Goal: Information Seeking & Learning: Understand process/instructions

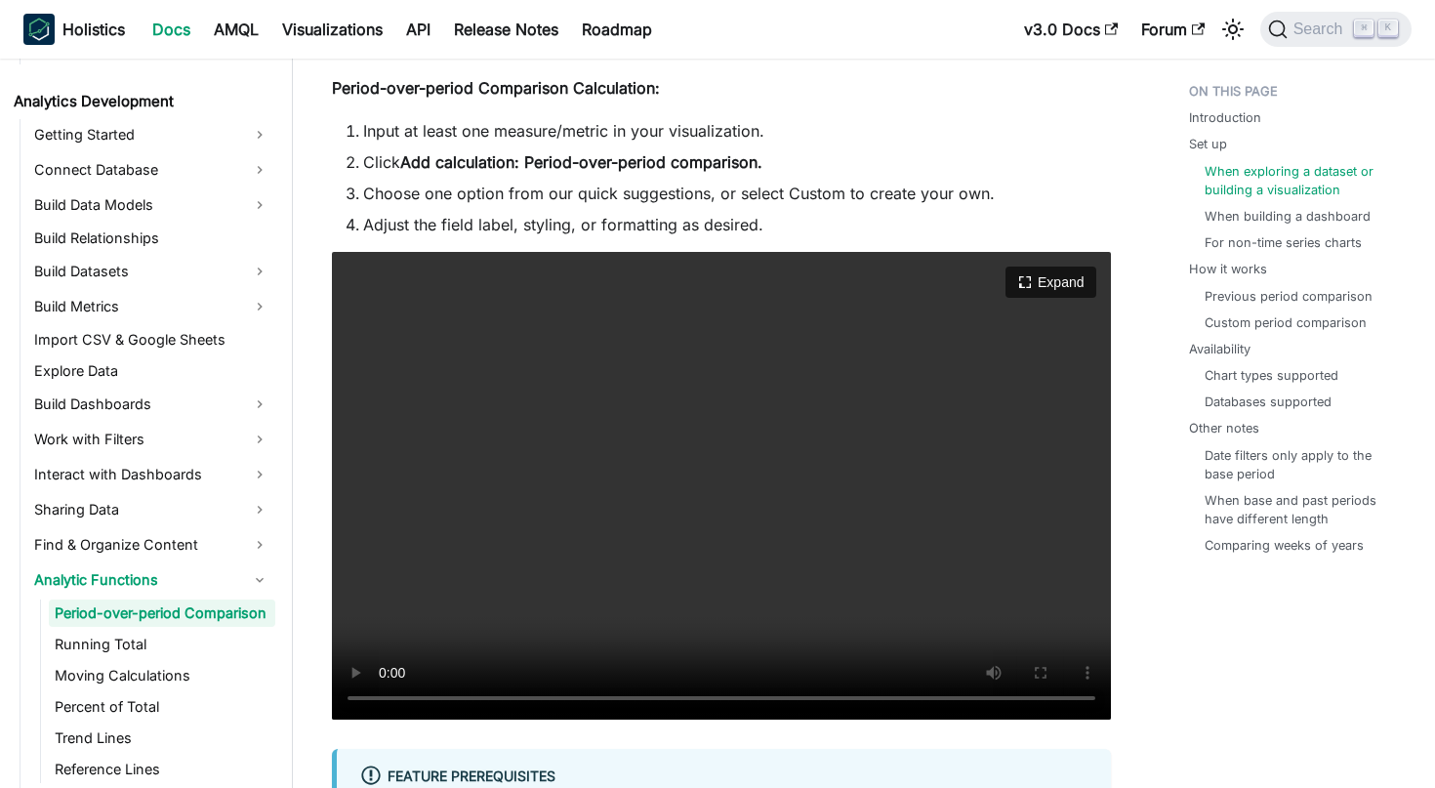
scroll to position [1749, 0]
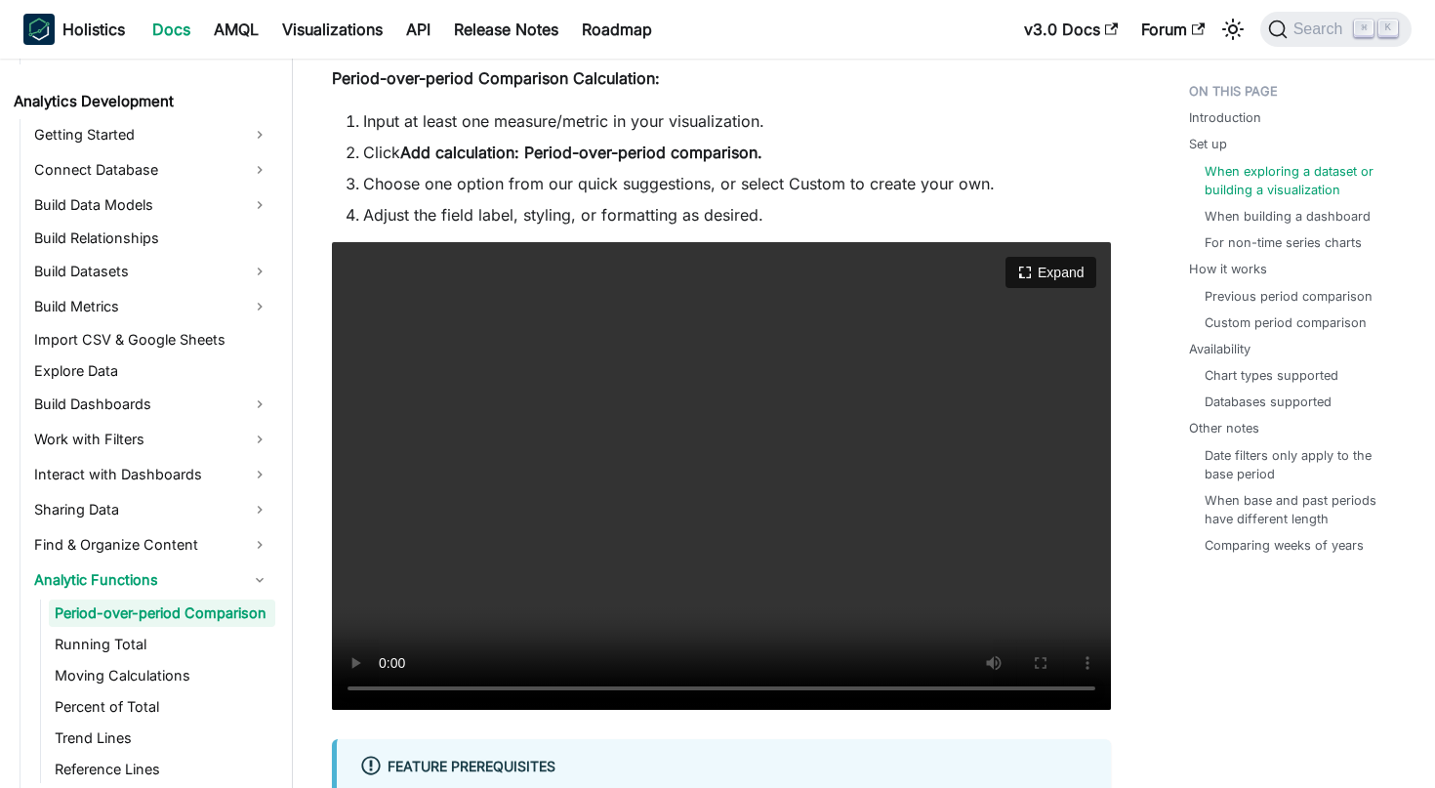
click at [385, 690] on video "Your browser does not support embedding video, but you can download it ." at bounding box center [721, 476] width 779 height 468
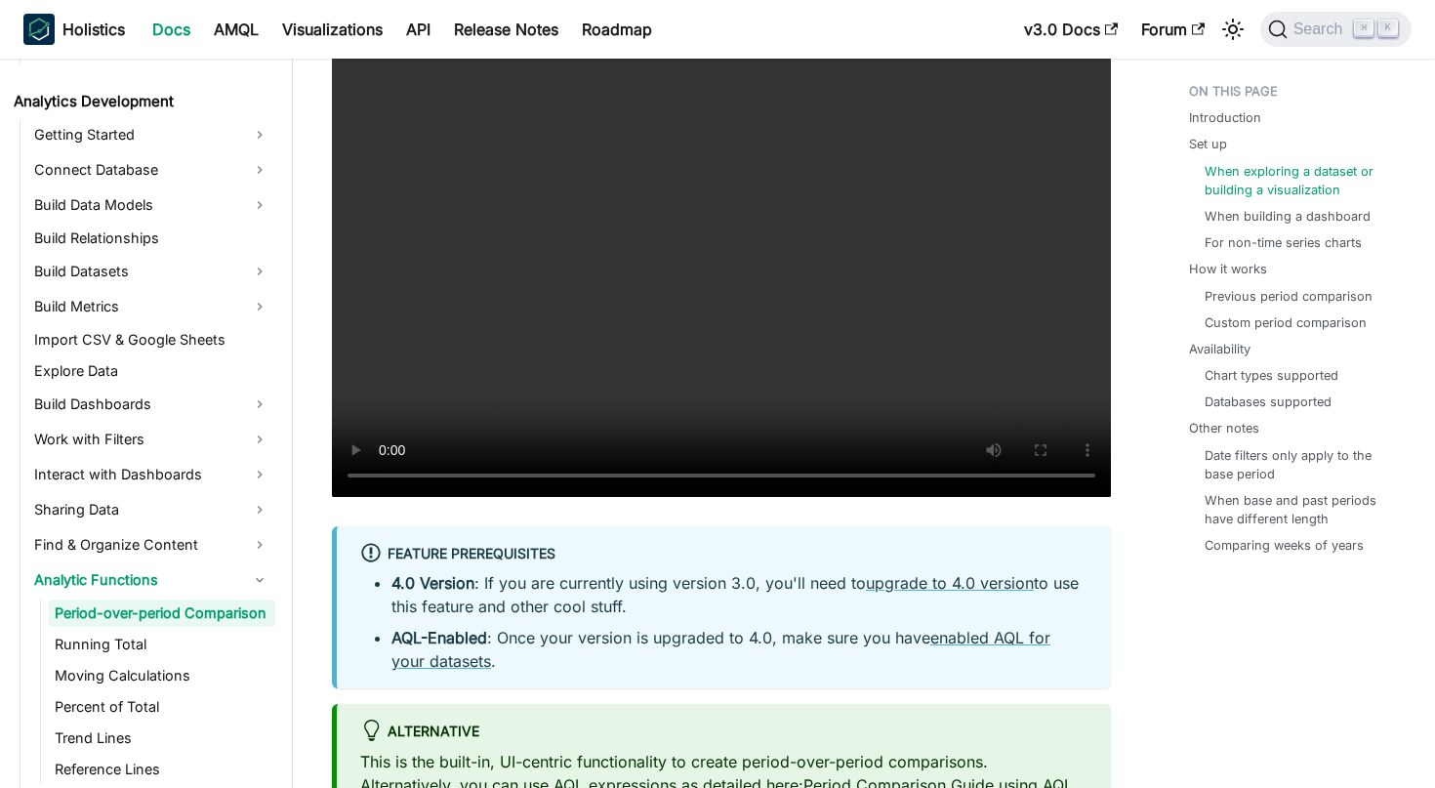
scroll to position [1962, 0]
click at [475, 479] on video "Your browser does not support embedding video, but you can download it ." at bounding box center [721, 262] width 779 height 468
click at [381, 476] on video "Your browser does not support embedding video, but you can download it ." at bounding box center [721, 262] width 779 height 468
click at [386, 474] on video "Your browser does not support embedding video, but you can download it ." at bounding box center [721, 262] width 779 height 468
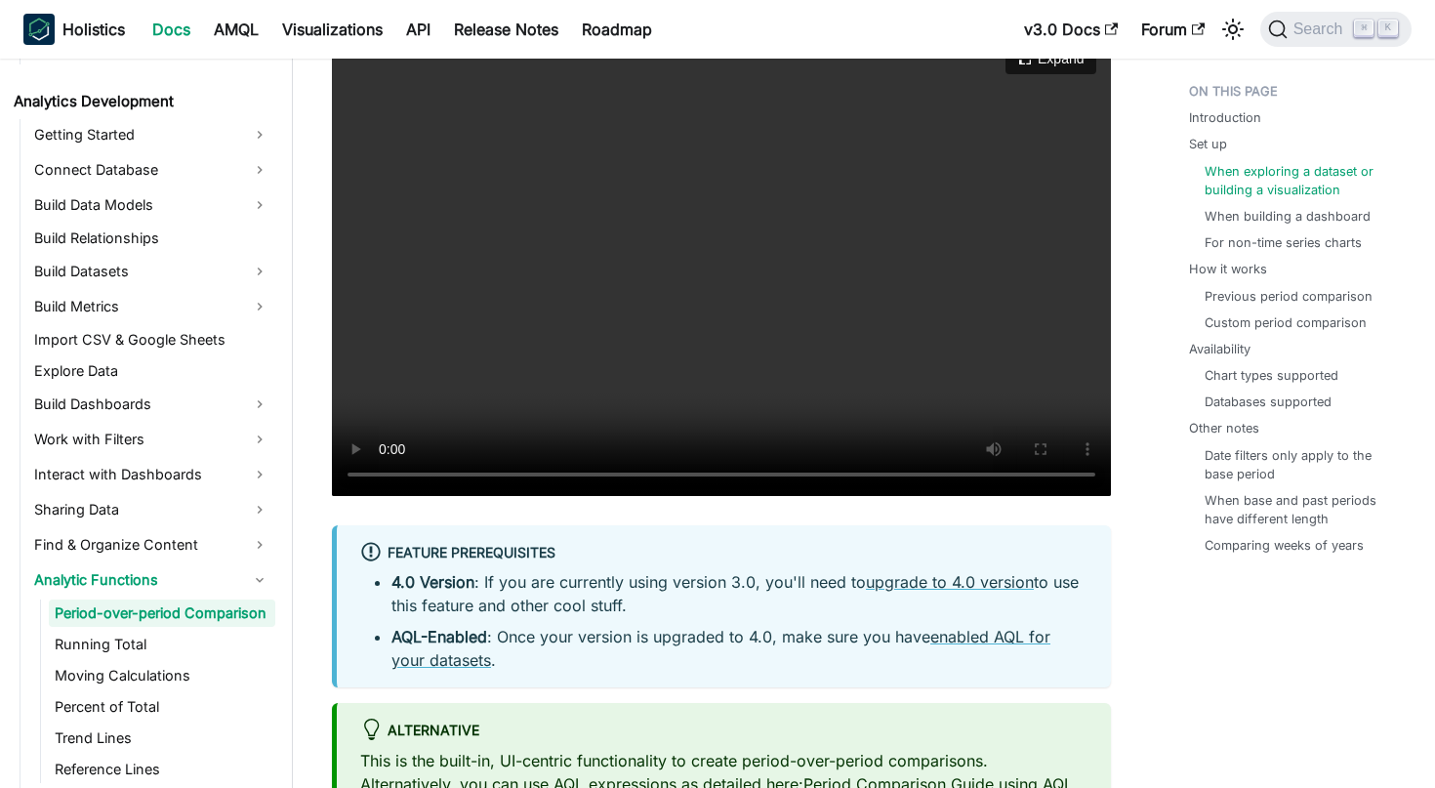
click at [386, 474] on video "Your browser does not support embedding video, but you can download it ." at bounding box center [721, 262] width 779 height 468
click at [516, 471] on video "Your browser does not support embedding video, but you can download it ." at bounding box center [721, 262] width 779 height 468
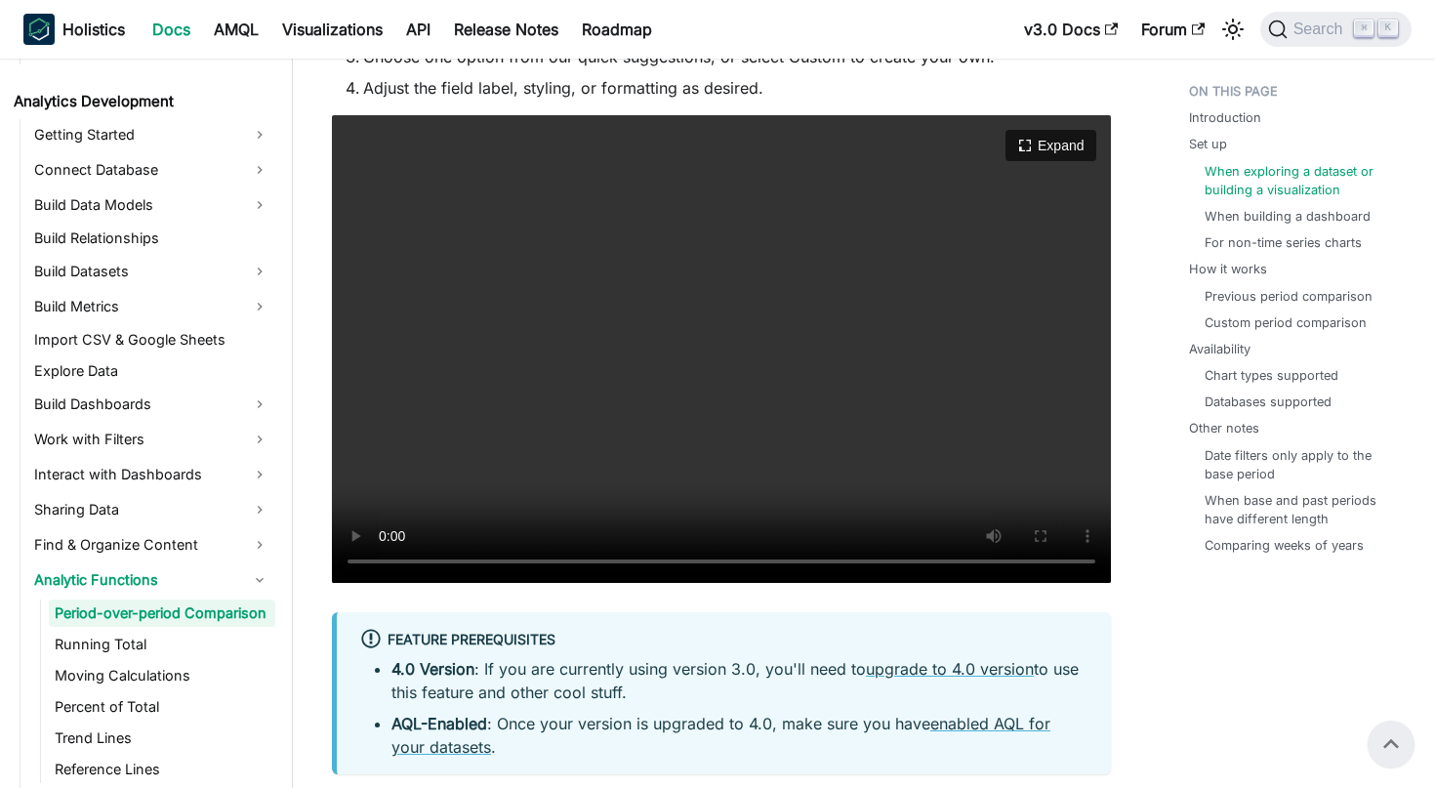
scroll to position [1874, 0]
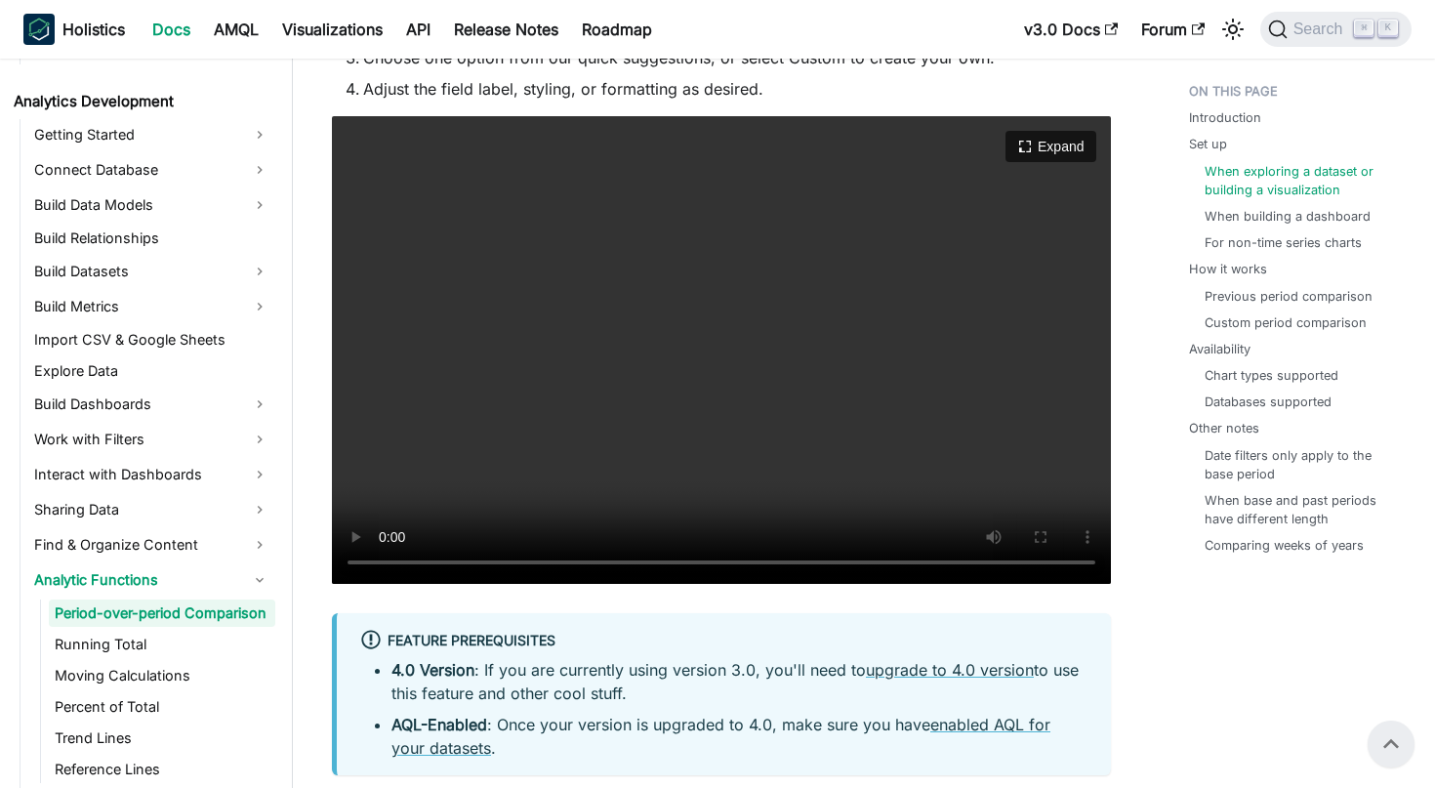
click at [498, 562] on video "Your browser does not support embedding video, but you can download it ." at bounding box center [721, 350] width 779 height 468
click at [389, 558] on video "Your browser does not support embedding video, but you can download it ." at bounding box center [721, 350] width 779 height 468
click at [389, 560] on video "Your browser does not support embedding video, but you can download it ." at bounding box center [721, 350] width 779 height 468
drag, startPoint x: 499, startPoint y: 566, endPoint x: 486, endPoint y: 565, distance: 12.7
click at [486, 565] on video "Your browser does not support embedding video, but you can download it ." at bounding box center [721, 350] width 779 height 468
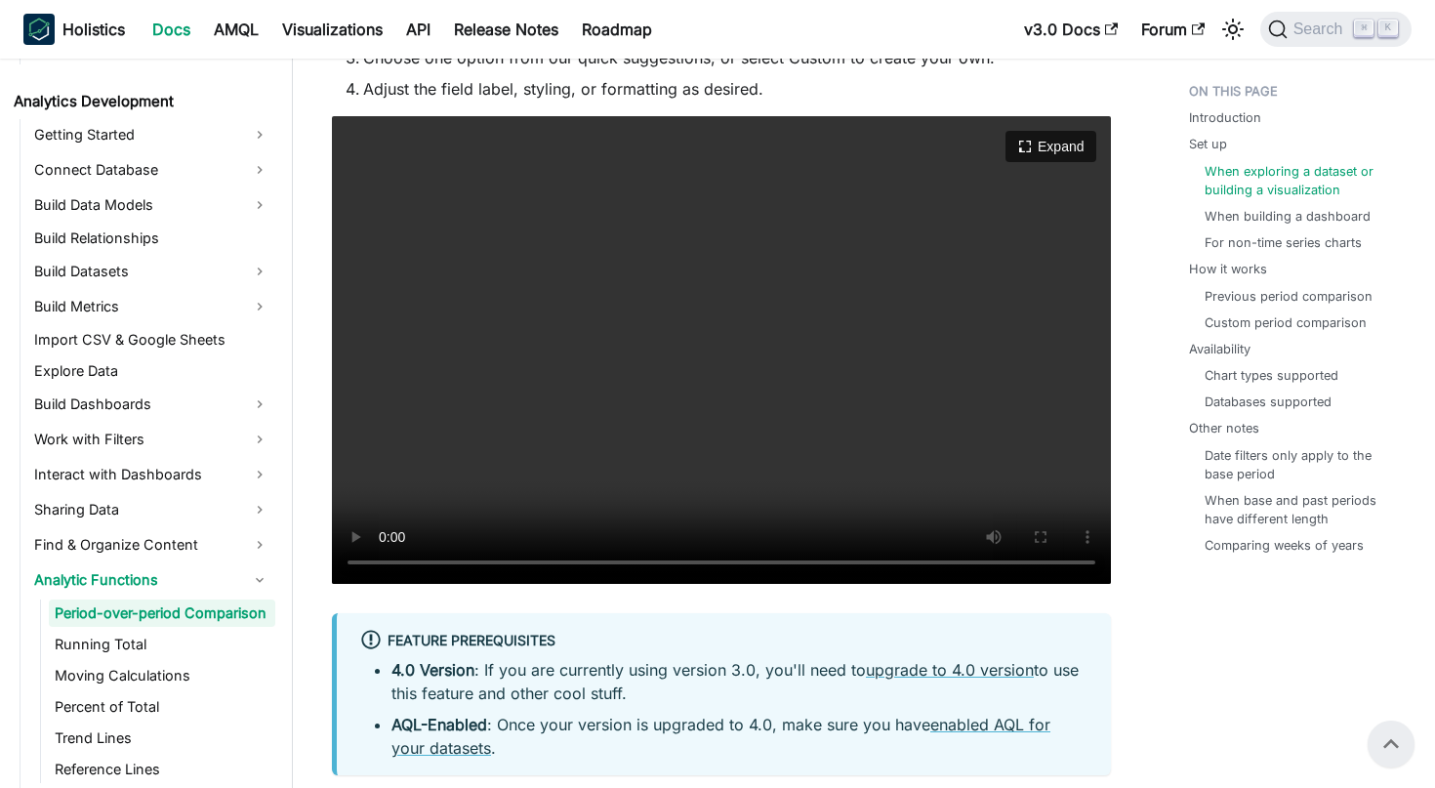
click at [384, 561] on video "Your browser does not support embedding video, but you can download it ." at bounding box center [721, 350] width 779 height 468
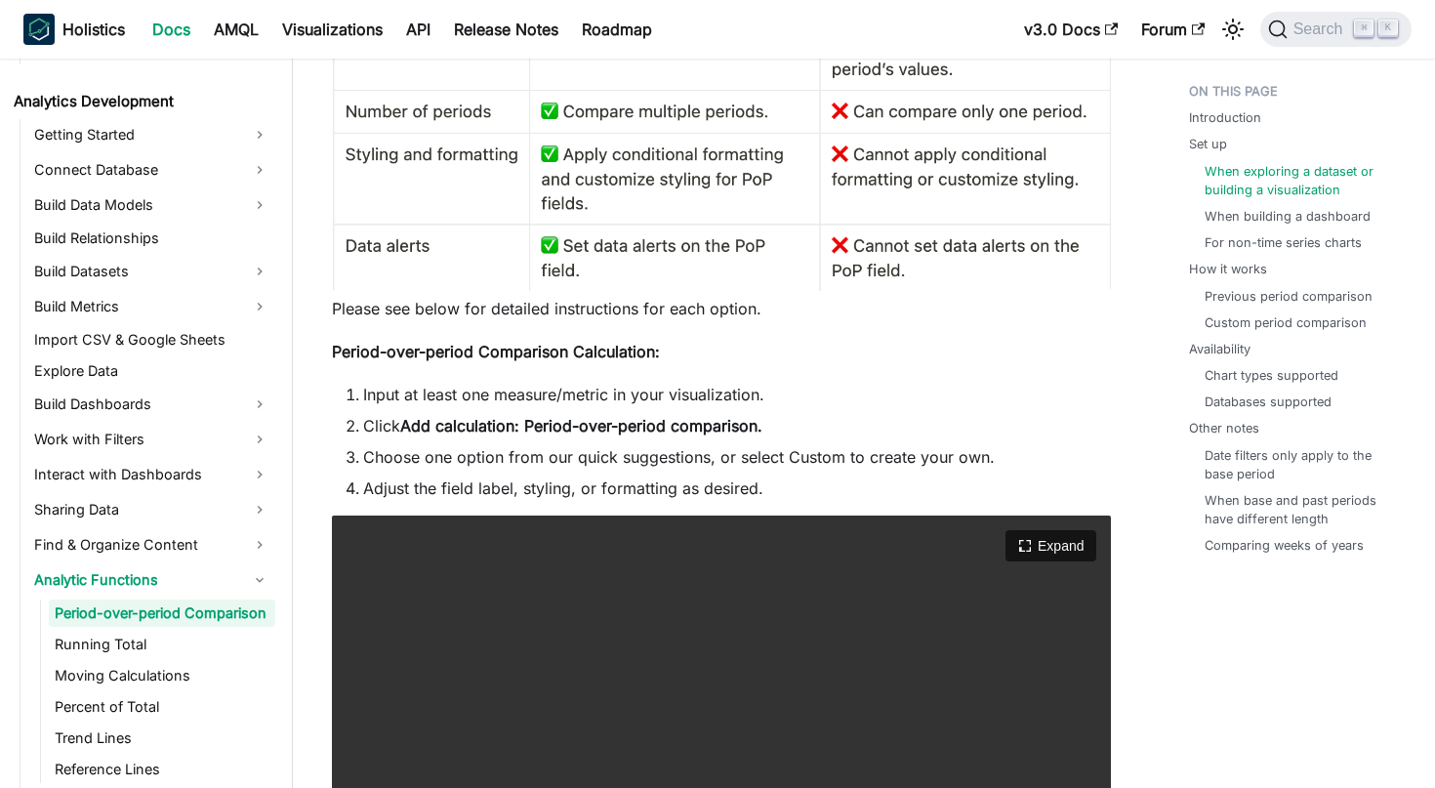
scroll to position [1484, 0]
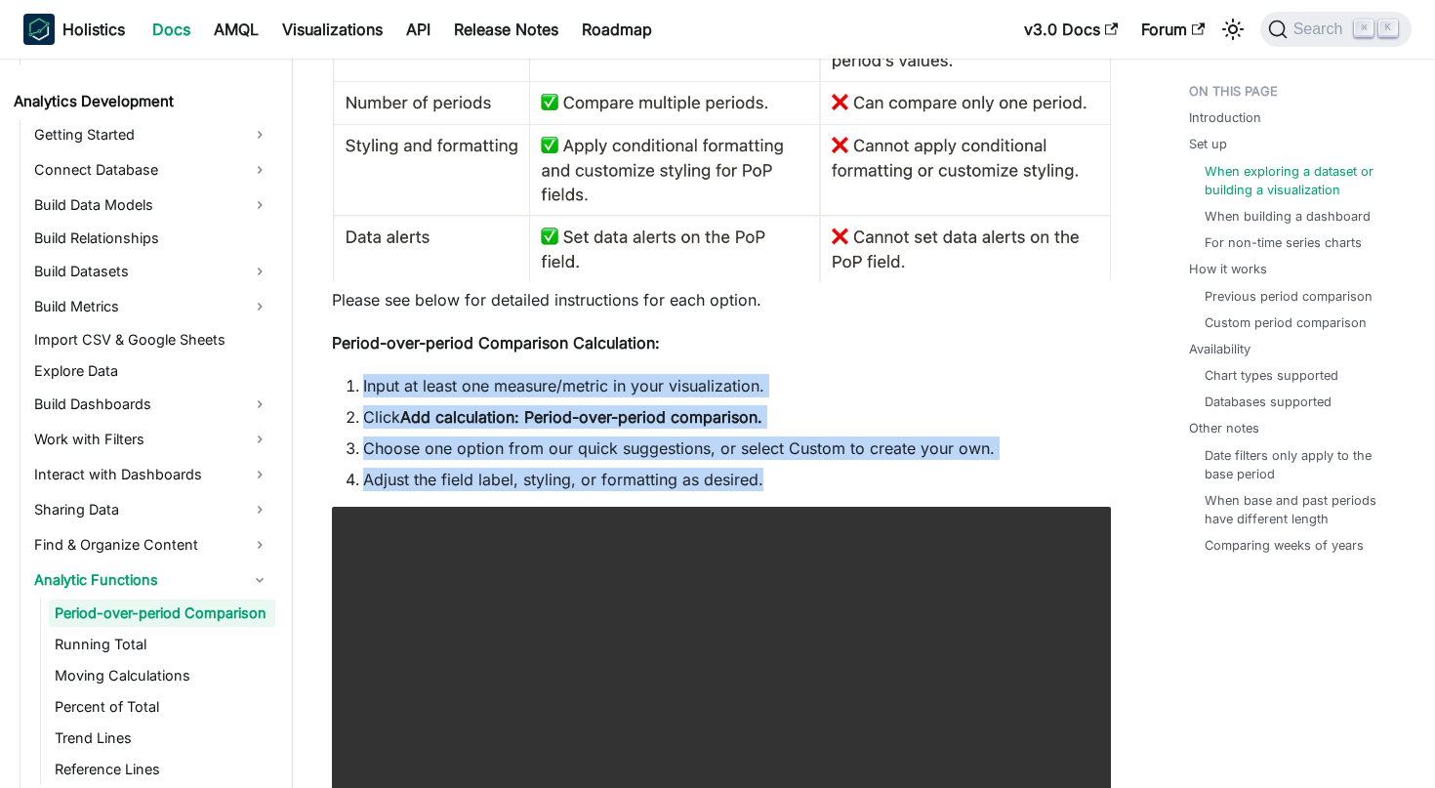
drag, startPoint x: 341, startPoint y: 381, endPoint x: 763, endPoint y: 468, distance: 431.6
click at [764, 470] on ol "Input at least one measure/metric in your visualization. Click Add calculation:…" at bounding box center [721, 432] width 779 height 117
click at [585, 425] on strong "Add calculation: Period-over-period comparison." at bounding box center [581, 417] width 362 height 20
drag, startPoint x: 767, startPoint y: 481, endPoint x: 336, endPoint y: 381, distance: 443.1
click at [336, 381] on ol "Input at least one measure/metric in your visualization. Click Add calculation:…" at bounding box center [721, 432] width 779 height 117
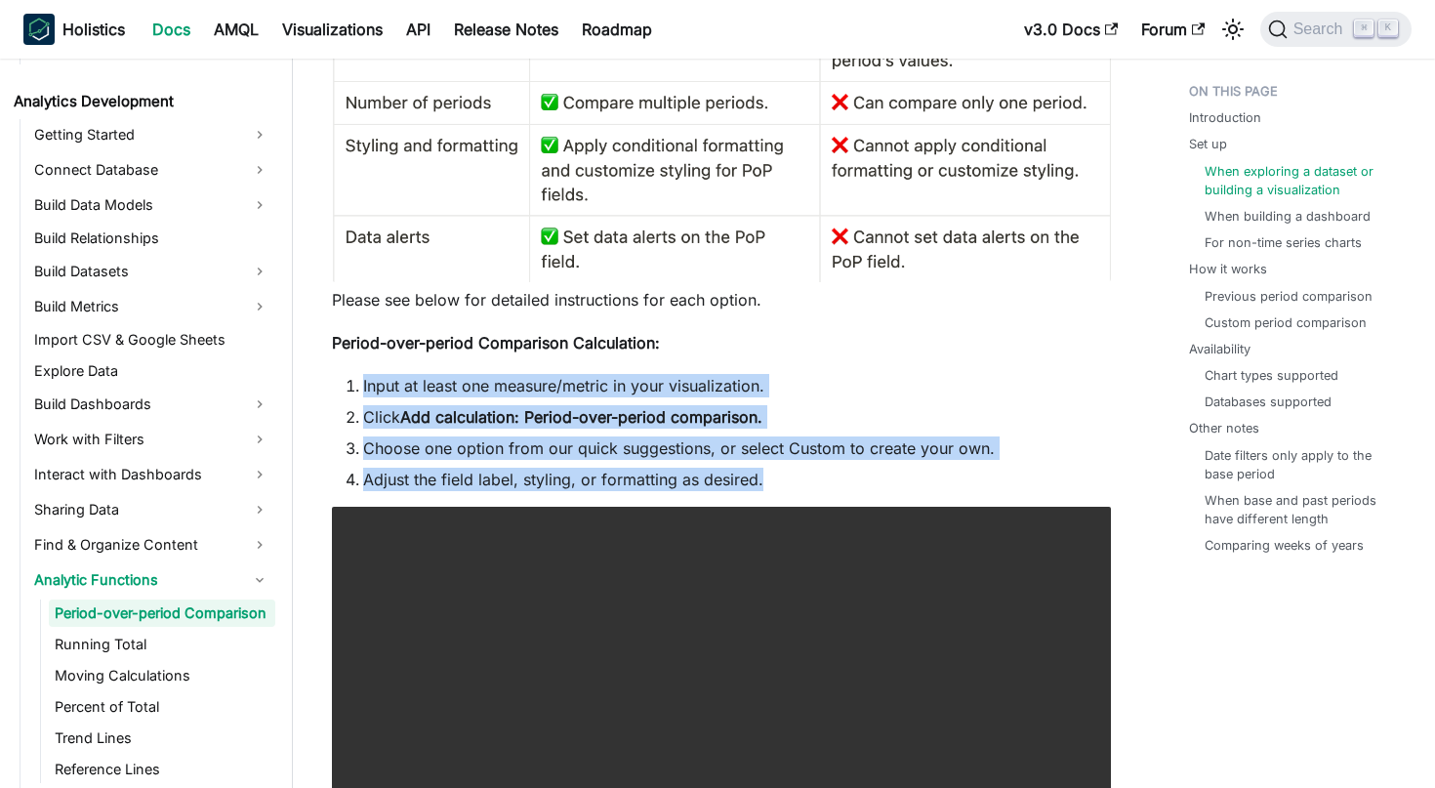
scroll to position [1505, 0]
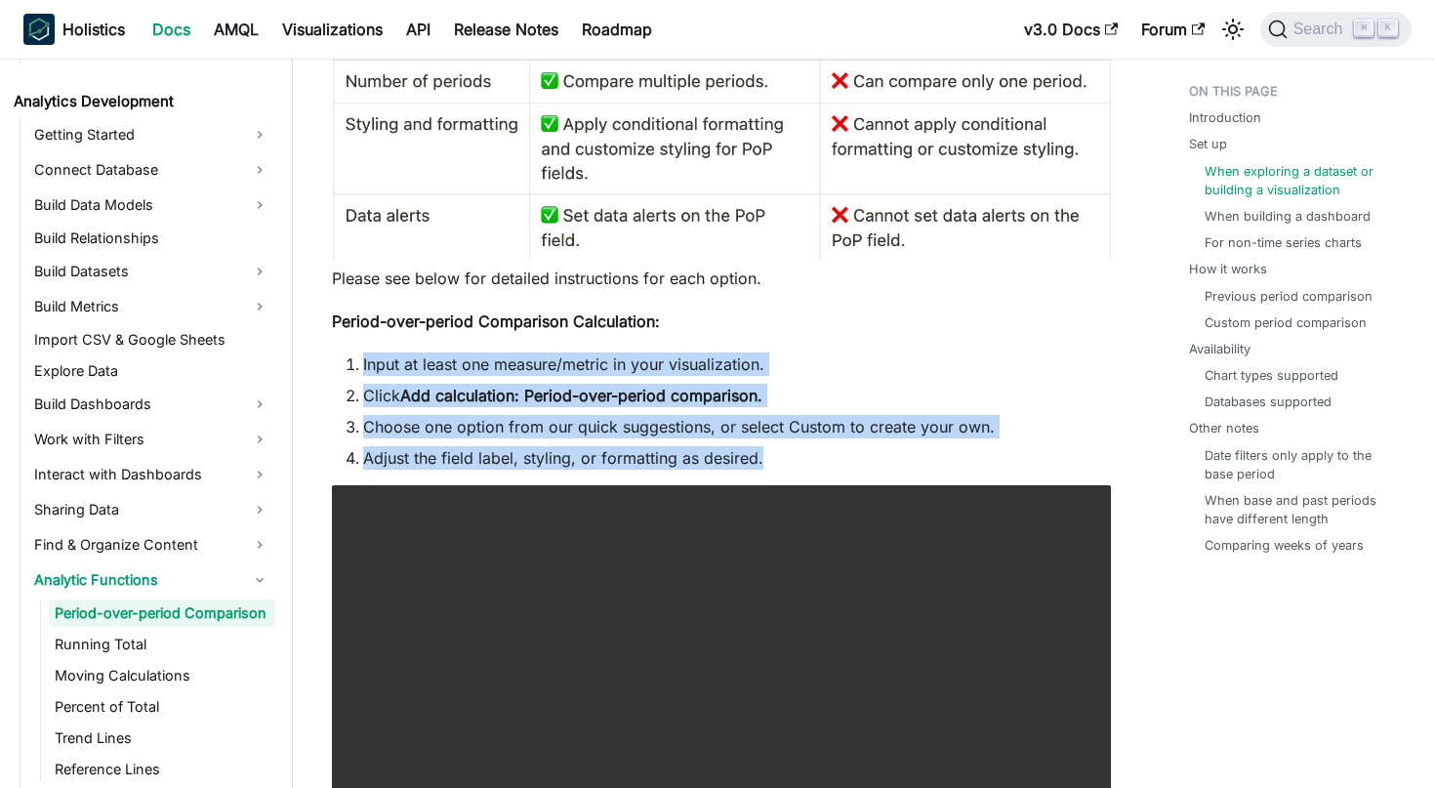
click at [687, 420] on li "Choose one option from our quick suggestions, or select Custom to create your o…" at bounding box center [737, 426] width 748 height 23
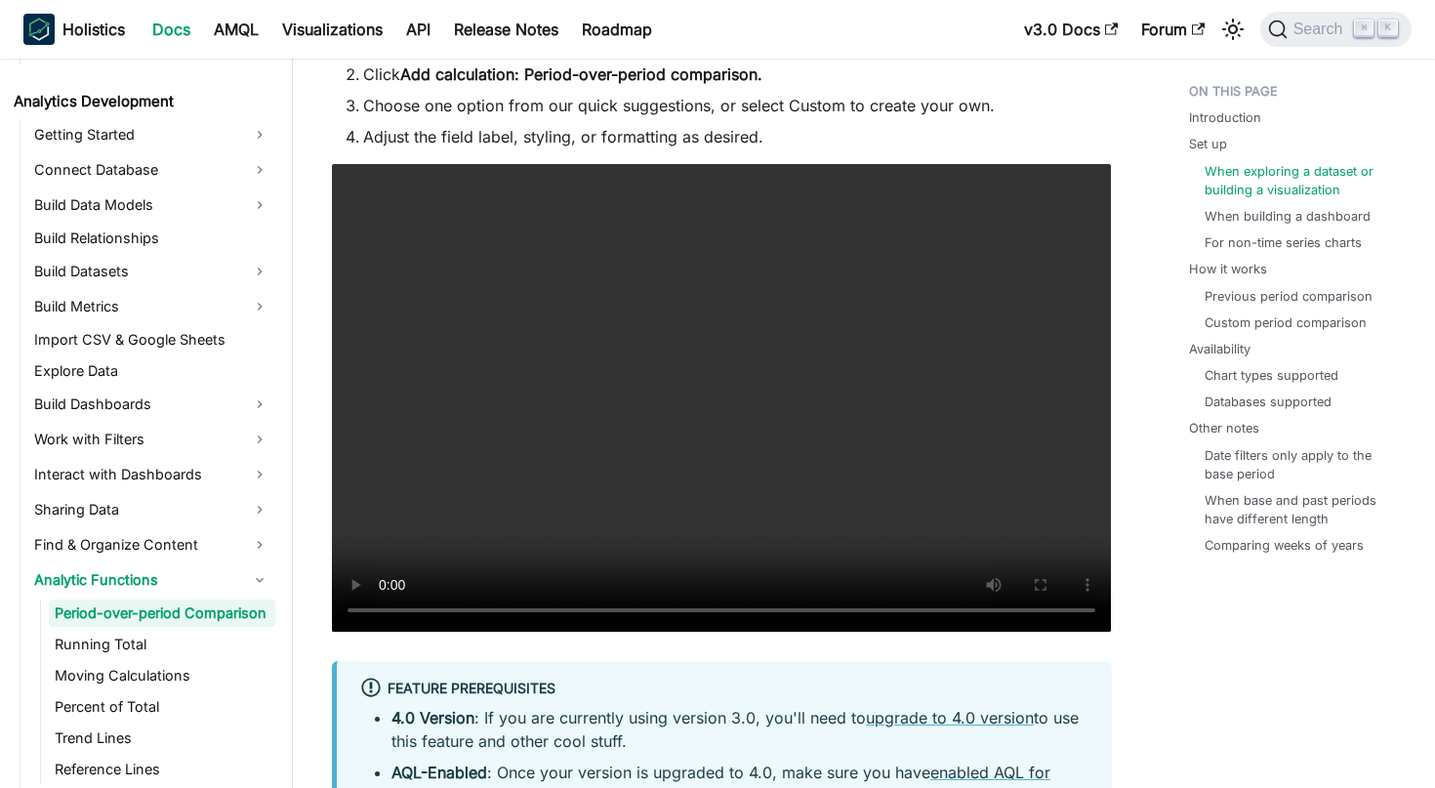
scroll to position [1833, 0]
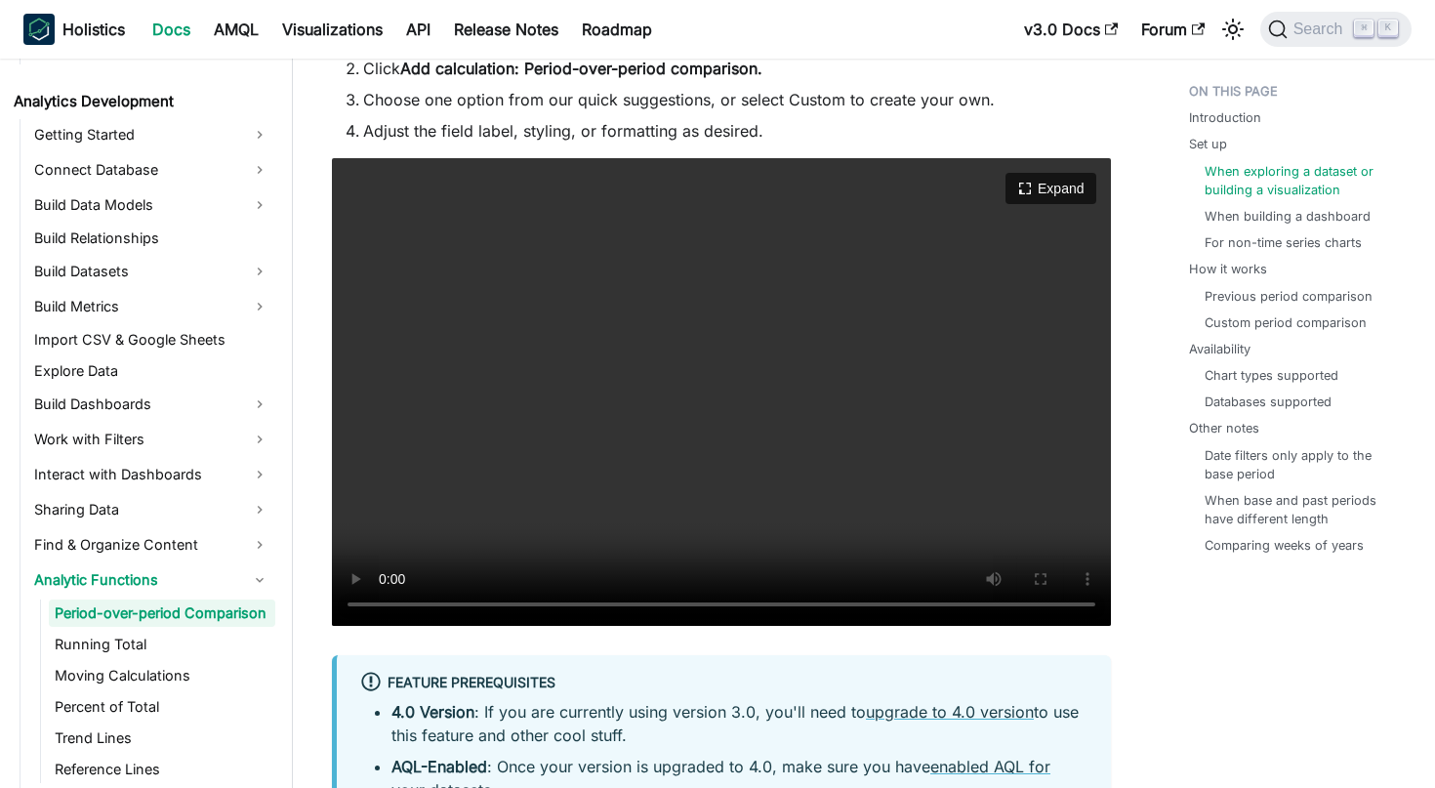
click at [386, 607] on video "Your browser does not support embedding video, but you can download it ." at bounding box center [721, 392] width 779 height 468
click at [386, 605] on video "Your browser does not support embedding video, but you can download it ." at bounding box center [721, 392] width 779 height 468
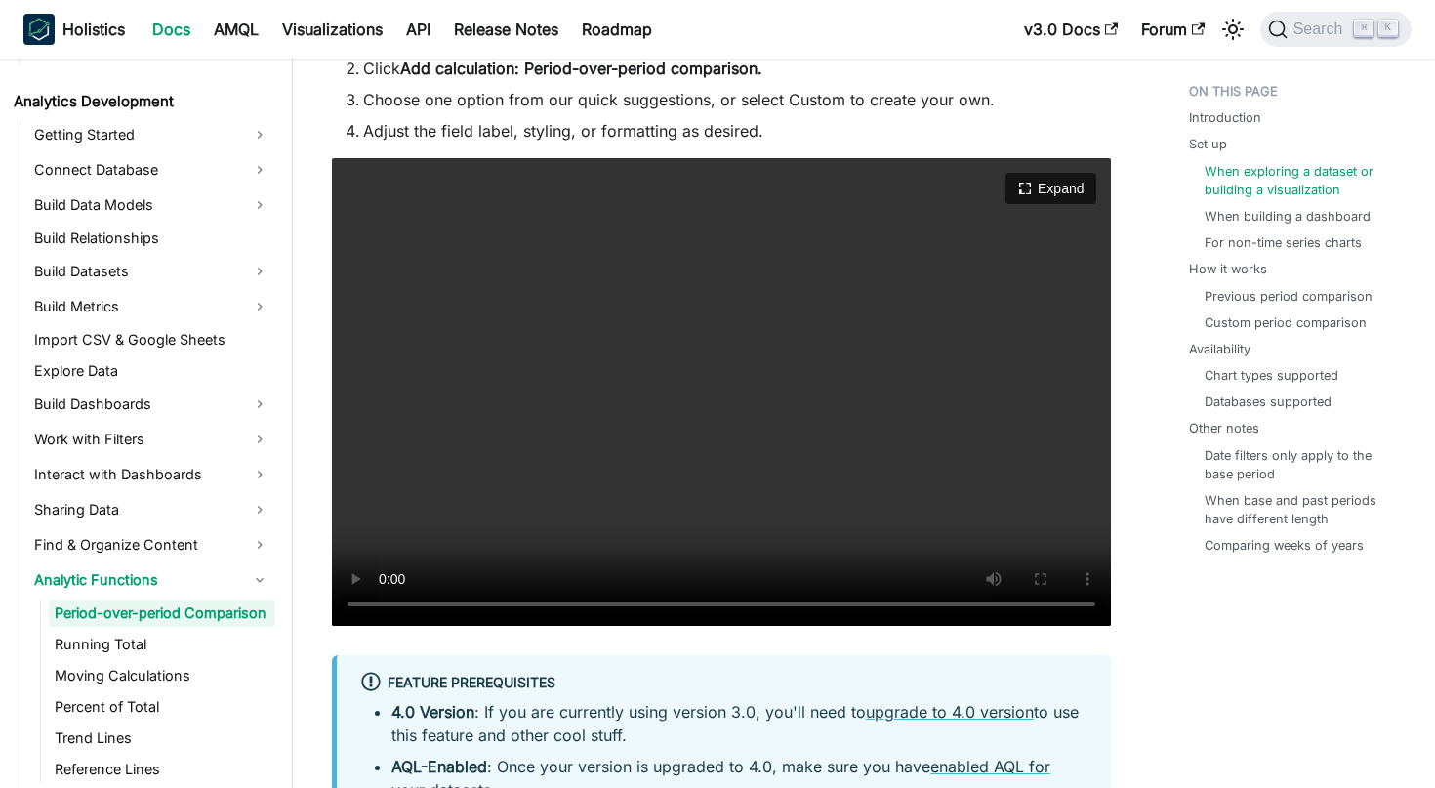
click at [386, 605] on video "Your browser does not support embedding video, but you can download it ." at bounding box center [721, 392] width 779 height 468
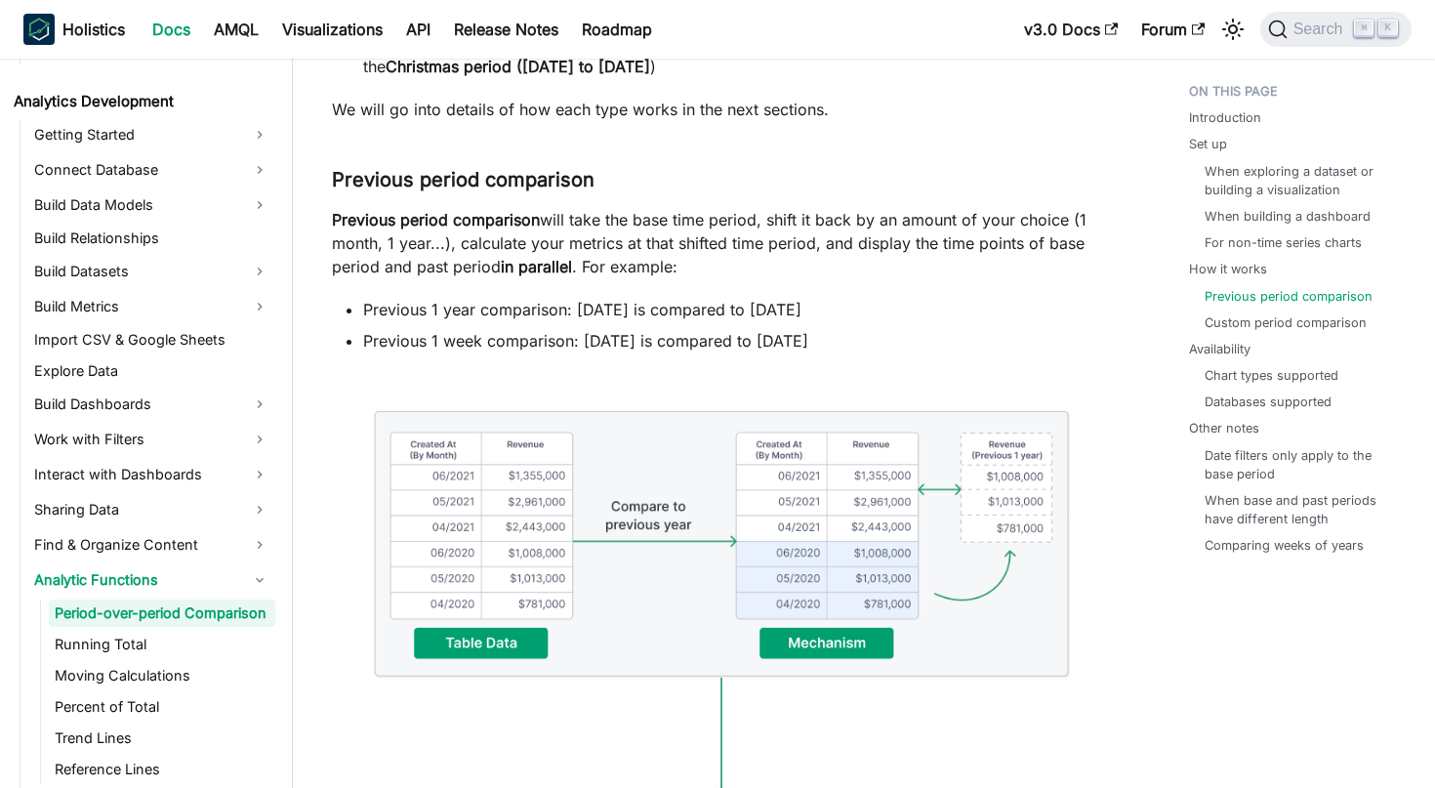
scroll to position [5999, 0]
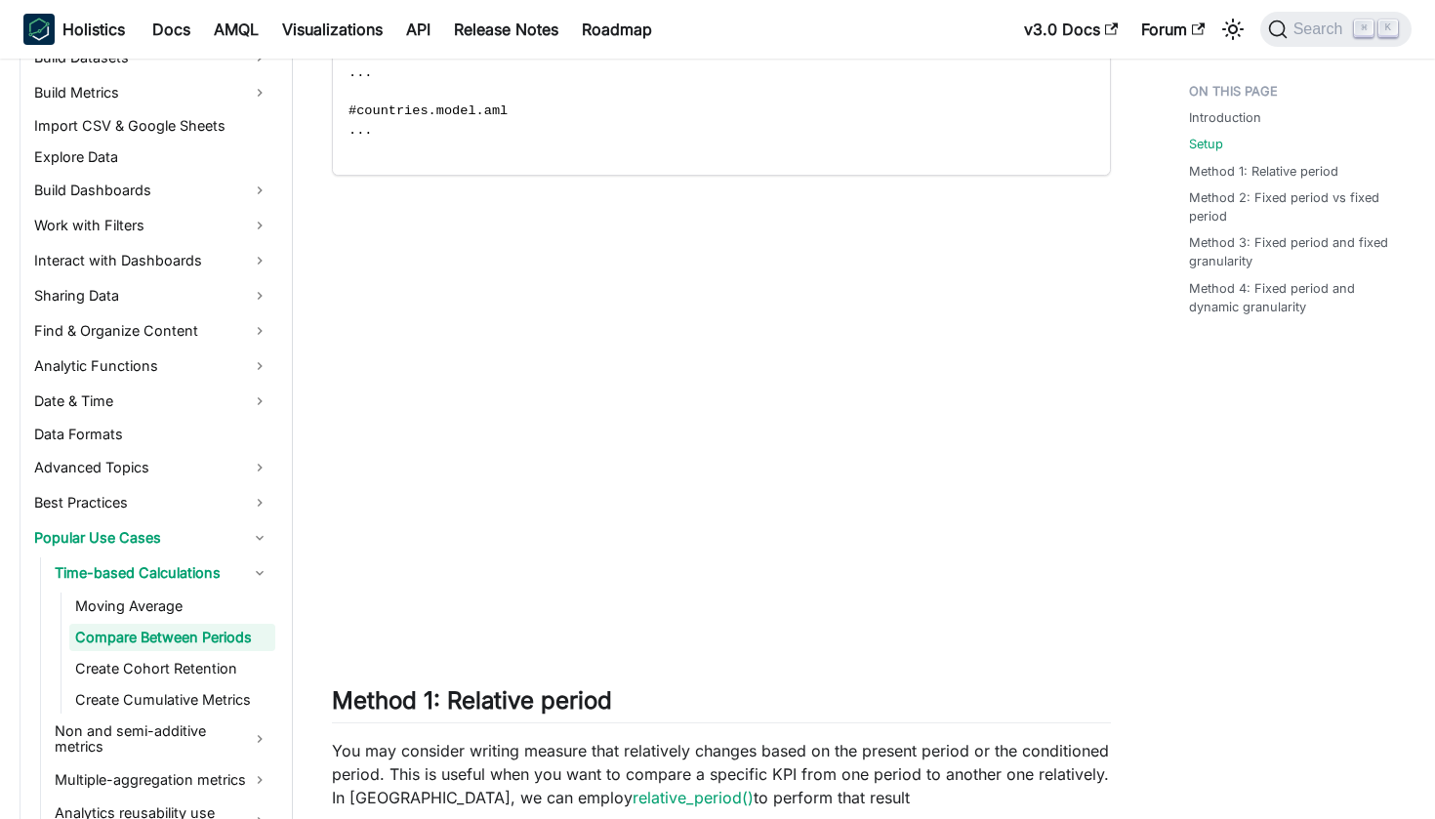
scroll to position [1622, 0]
